Goal: Task Accomplishment & Management: Manage account settings

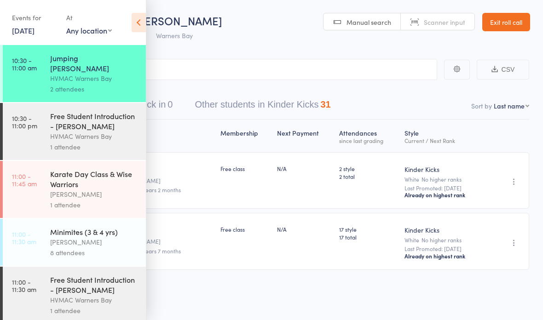
click at [502, 28] on link "Exit roll call" at bounding box center [506, 22] width 48 height 18
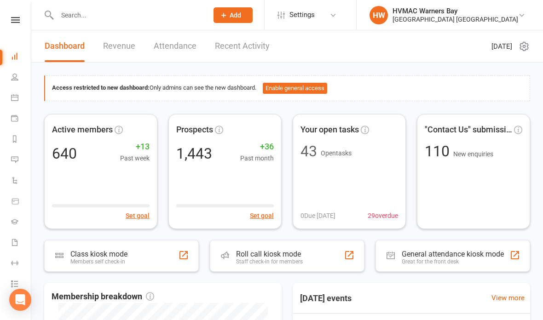
click at [15, 97] on icon at bounding box center [14, 97] width 7 height 7
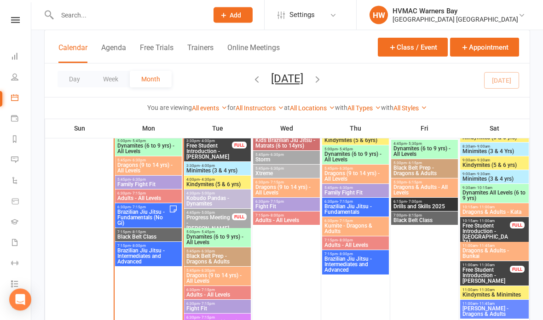
scroll to position [897, 0]
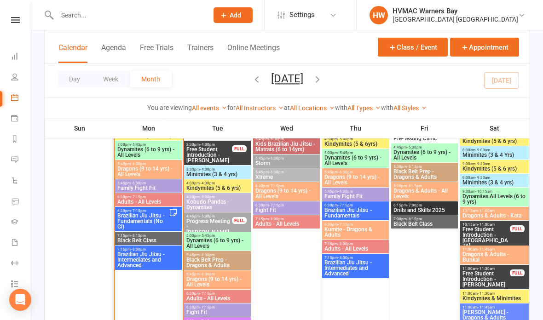
click at [143, 218] on span "Brazilian Jiu Jitsu - Fundamentals (No Gi)" at bounding box center [143, 221] width 52 height 17
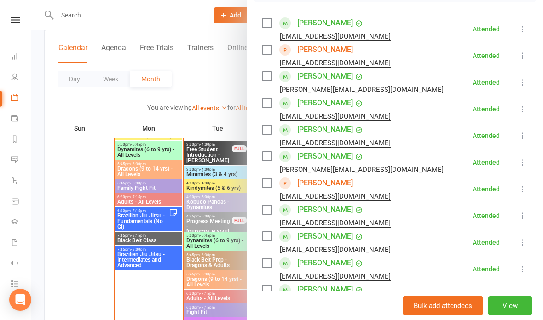
scroll to position [156, 0]
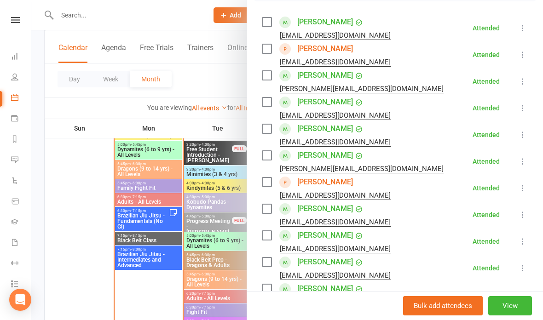
click at [155, 241] on div at bounding box center [286, 160] width 511 height 320
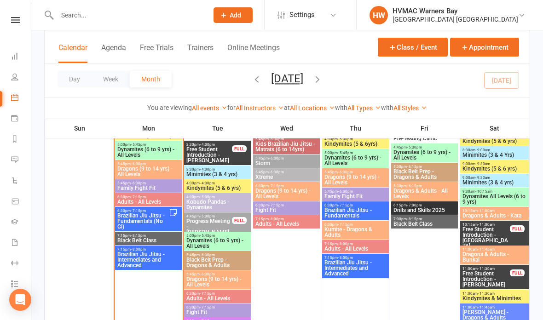
click at [154, 239] on span "Black Belt Class" at bounding box center [148, 241] width 63 height 6
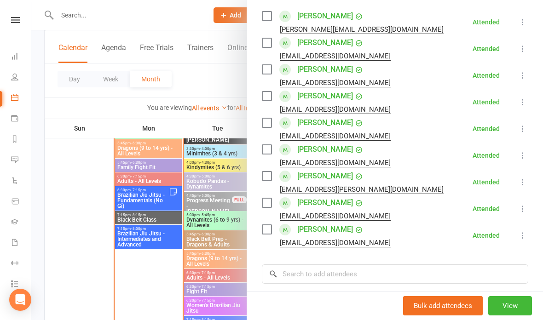
scroll to position [164, 0]
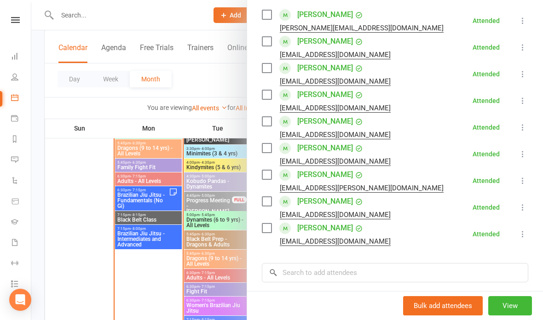
click at [183, 188] on div at bounding box center [286, 160] width 511 height 320
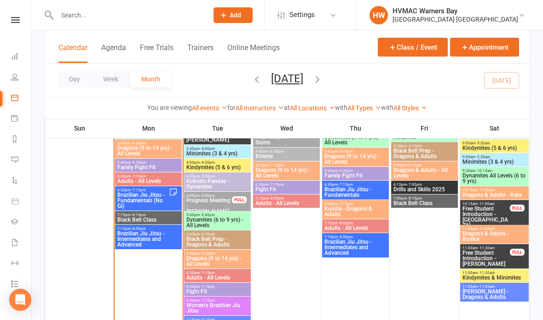
click at [148, 196] on span "Brazilian Jiu Jitsu - Fundamentals (No Gi)" at bounding box center [143, 200] width 52 height 17
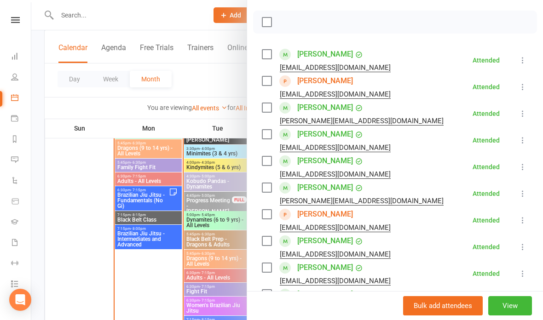
scroll to position [125, 0]
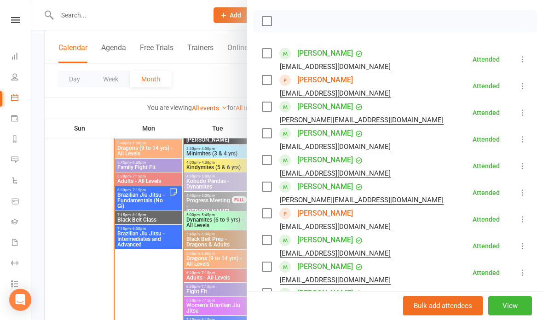
click at [173, 207] on div at bounding box center [286, 160] width 511 height 320
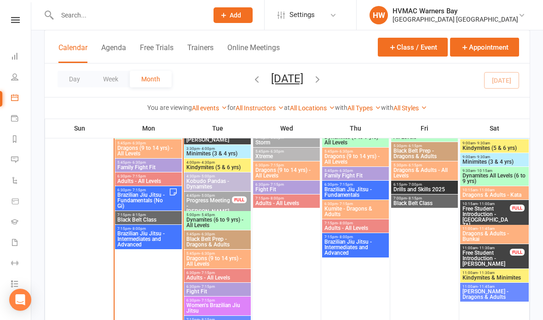
click at [165, 213] on span "7:15pm - 8:15pm" at bounding box center [148, 215] width 63 height 4
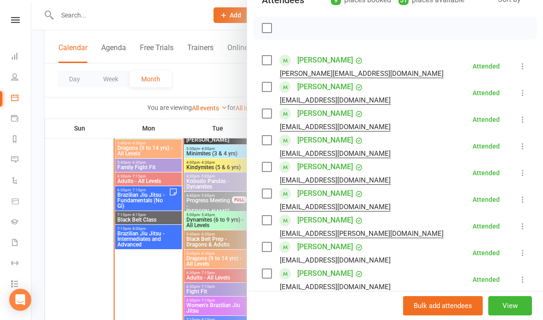
scroll to position [119, 0]
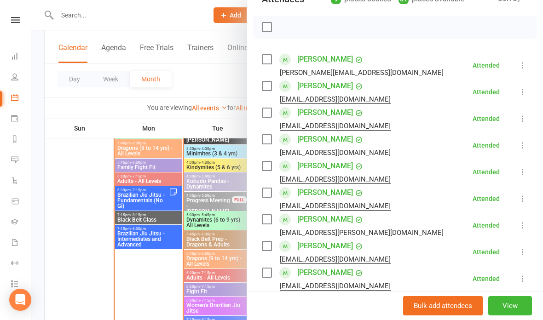
click at [188, 220] on div at bounding box center [286, 160] width 511 height 320
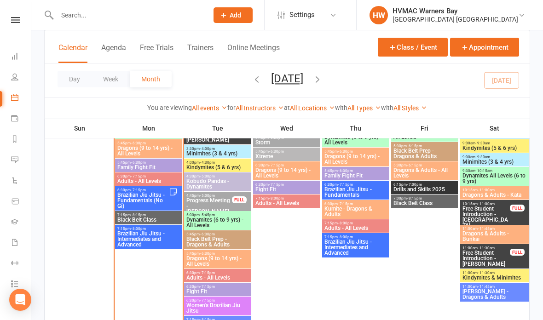
click at [161, 217] on span "Black Belt Class" at bounding box center [148, 220] width 63 height 6
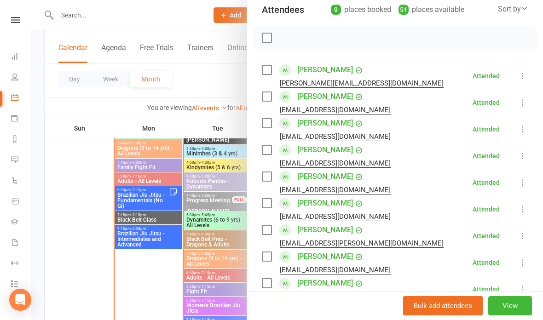
scroll to position [127, 0]
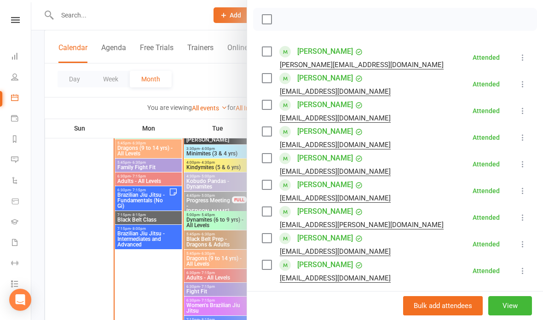
click at [162, 217] on div at bounding box center [286, 160] width 511 height 320
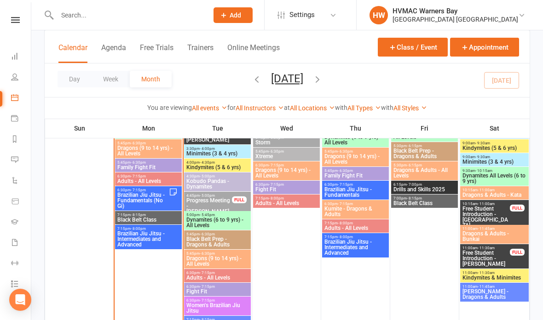
click at [155, 220] on span "Black Belt Class" at bounding box center [148, 220] width 63 height 6
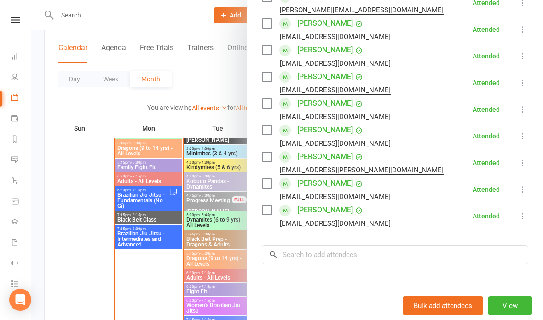
scroll to position [182, 0]
click at [369, 252] on input "search" at bounding box center [395, 254] width 266 height 19
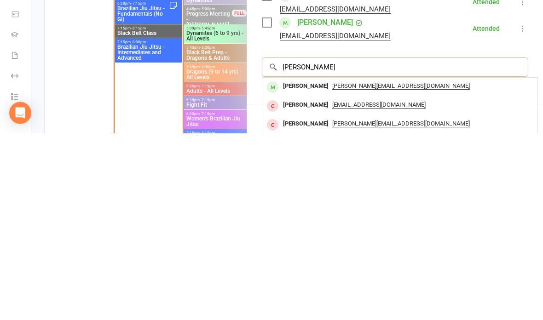
type input "[PERSON_NAME]"
click at [424, 267] on div "[PERSON_NAME][EMAIL_ADDRESS][DOMAIN_NAME]" at bounding box center [400, 273] width 268 height 13
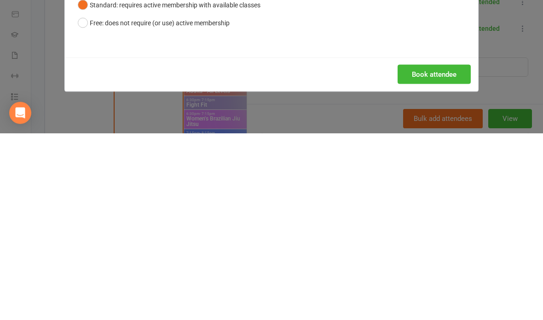
scroll to position [1105, 0]
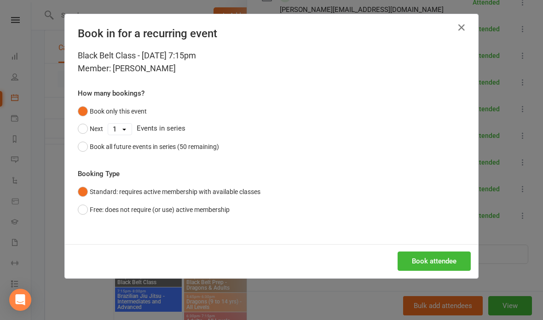
click at [414, 264] on button "Book attendee" at bounding box center [433, 261] width 73 height 19
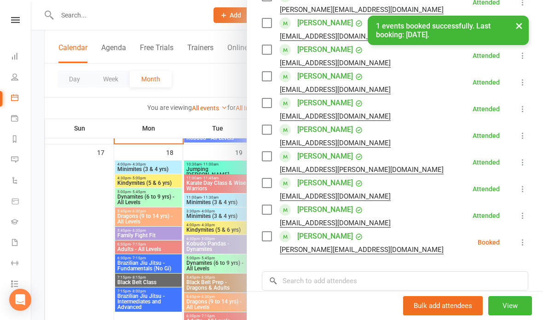
click at [521, 241] on icon at bounding box center [522, 242] width 9 height 9
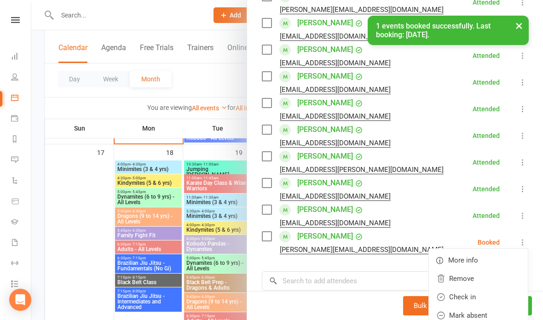
click at [474, 296] on link "Check in" at bounding box center [478, 297] width 99 height 18
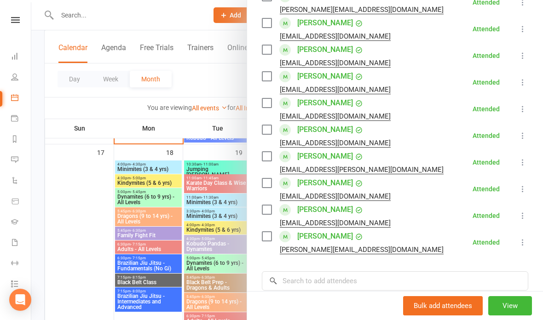
click at [187, 166] on div at bounding box center [286, 160] width 511 height 320
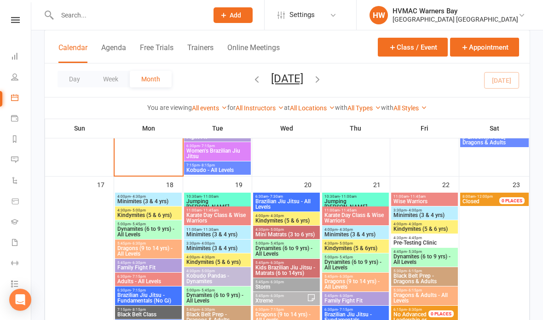
scroll to position [1057, 0]
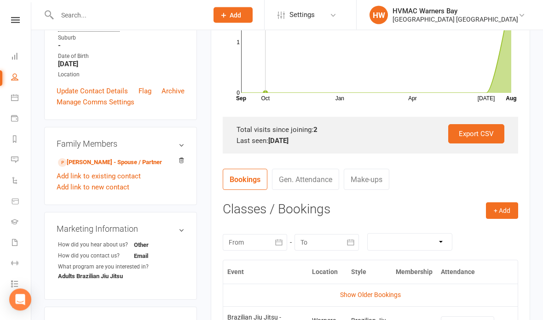
scroll to position [262, 0]
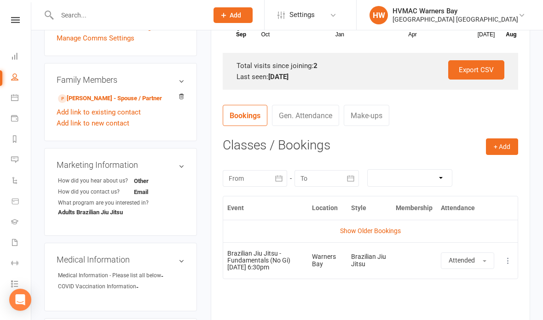
click at [493, 143] on button "+ Add" at bounding box center [502, 146] width 32 height 17
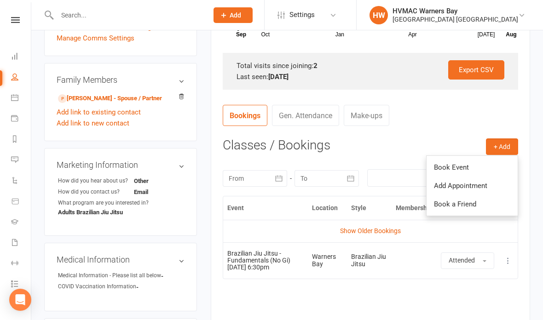
click at [465, 162] on link "Book Event" at bounding box center [471, 167] width 91 height 18
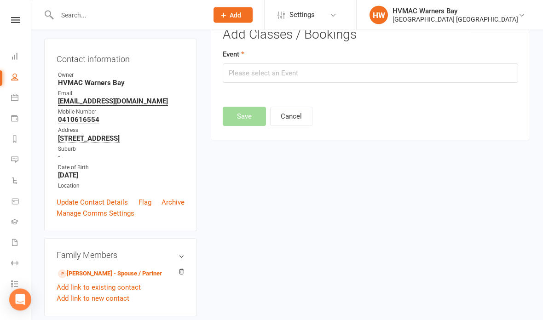
scroll to position [63, 0]
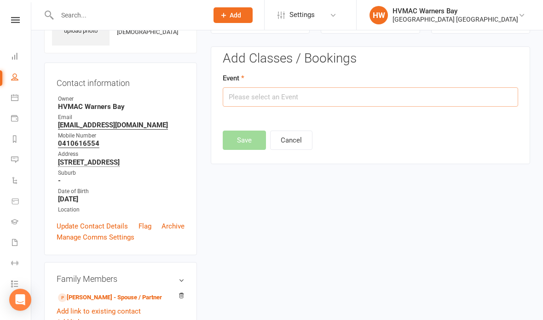
click at [307, 95] on input "text" at bounding box center [370, 96] width 295 height 19
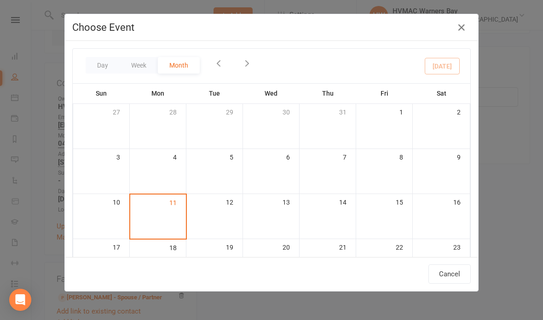
scroll to position [80, 0]
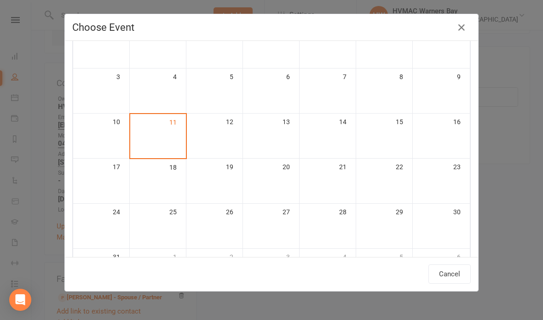
click at [161, 186] on div at bounding box center [158, 180] width 54 height 11
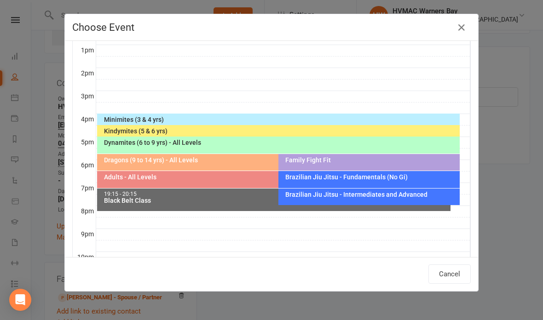
scroll to position [269, 0]
click at [401, 178] on div "Brazilian Jiu Jitsu - Fundamentals (No Gi)" at bounding box center [371, 177] width 173 height 6
type input "Brazilian Jiu Jitsu - Fundamentals (No Gi) - Aug 18, 2025 6:30:00 PM"
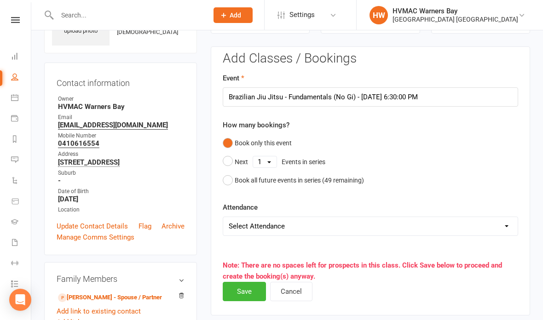
click at [247, 289] on button "Save" at bounding box center [244, 291] width 43 height 19
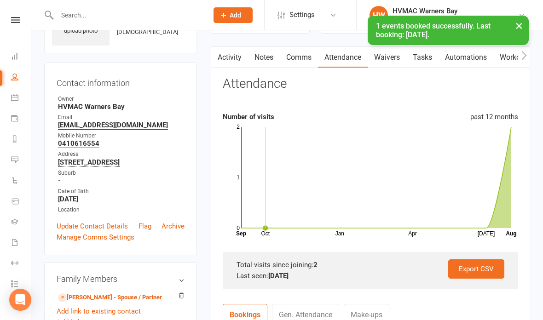
click at [124, 297] on link "Joel Hay - Spouse / Partner" at bounding box center [110, 298] width 104 height 10
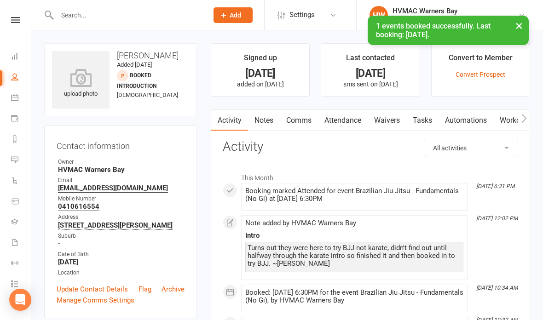
click at [340, 130] on link "Attendance" at bounding box center [343, 120] width 50 height 21
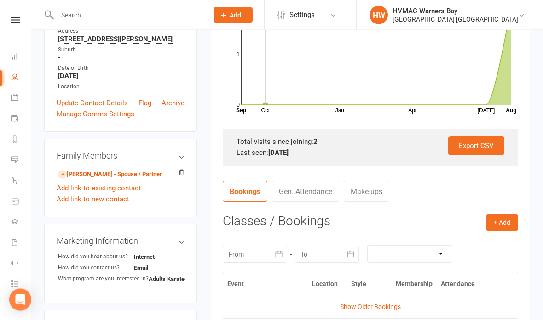
scroll to position [233, 0]
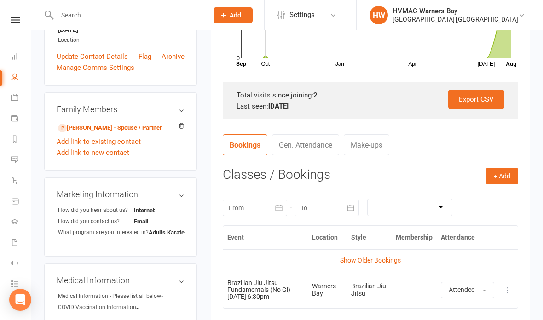
click at [495, 168] on button "+ Add" at bounding box center [502, 176] width 32 height 17
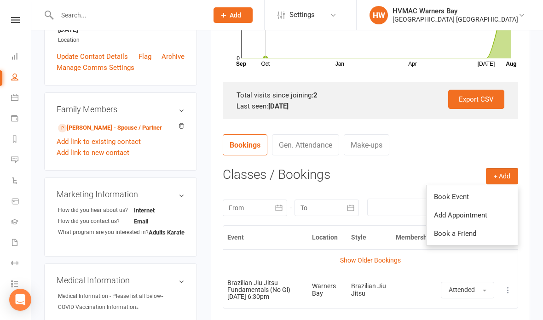
click at [455, 193] on link "Book Event" at bounding box center [471, 197] width 91 height 18
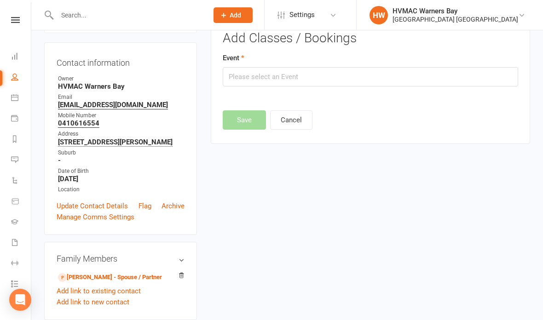
scroll to position [63, 0]
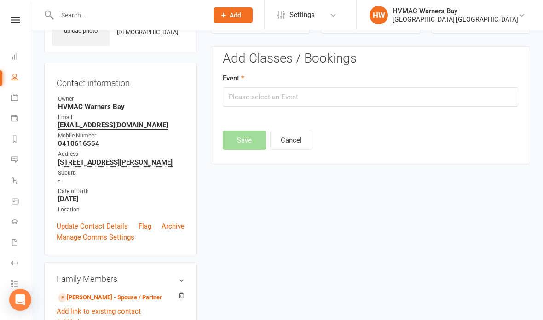
click at [264, 94] on input "text" at bounding box center [370, 96] width 295 height 19
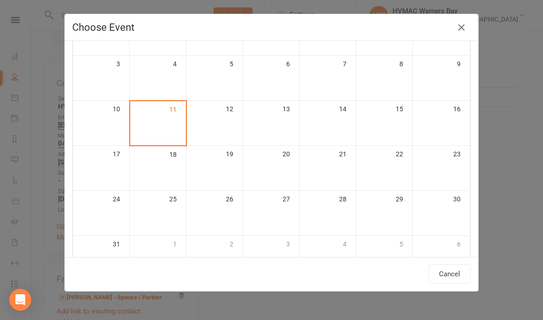
scroll to position [103, 0]
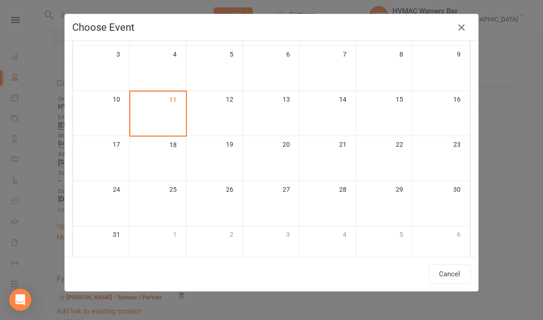
click at [169, 163] on div at bounding box center [158, 158] width 54 height 11
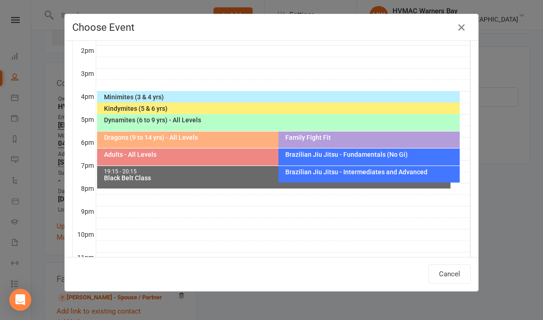
scroll to position [269, 0]
click at [390, 155] on div "Brazilian Jiu Jitsu - Fundamentals (No Gi)" at bounding box center [371, 154] width 173 height 6
type input "Brazilian Jiu Jitsu - Fundamentals (No Gi) - Aug 18, 2025 6:30:00 PM"
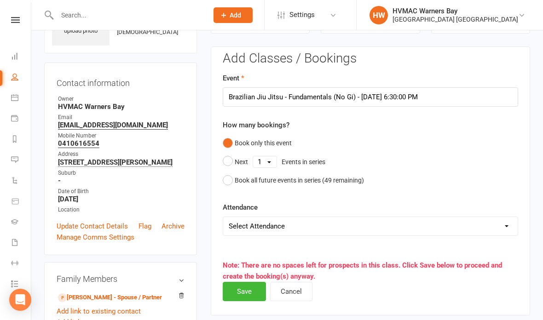
click at [247, 293] on button "Save" at bounding box center [244, 291] width 43 height 19
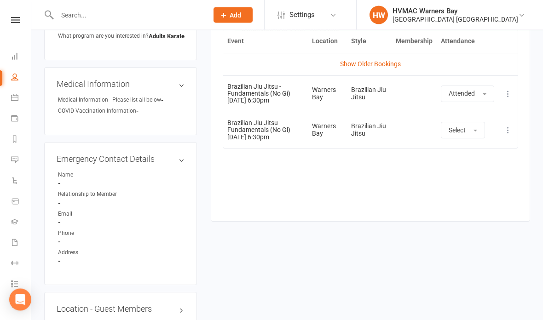
scroll to position [422, 0]
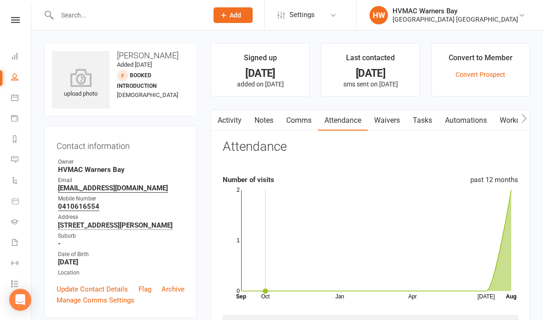
click at [15, 149] on link "Reports" at bounding box center [21, 140] width 21 height 21
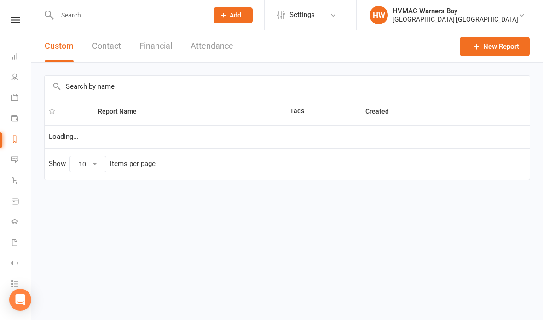
select select "100"
click at [11, 151] on link "Messages" at bounding box center [21, 160] width 21 height 21
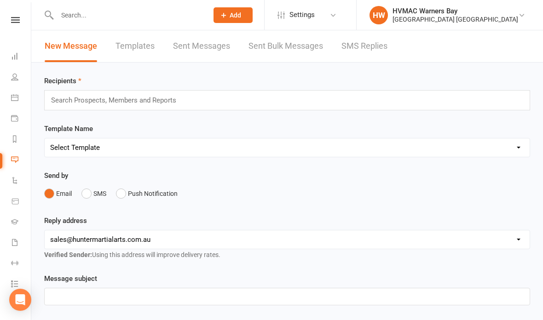
click at [15, 167] on link "Messages" at bounding box center [21, 160] width 21 height 21
